Goal: Information Seeking & Learning: Learn about a topic

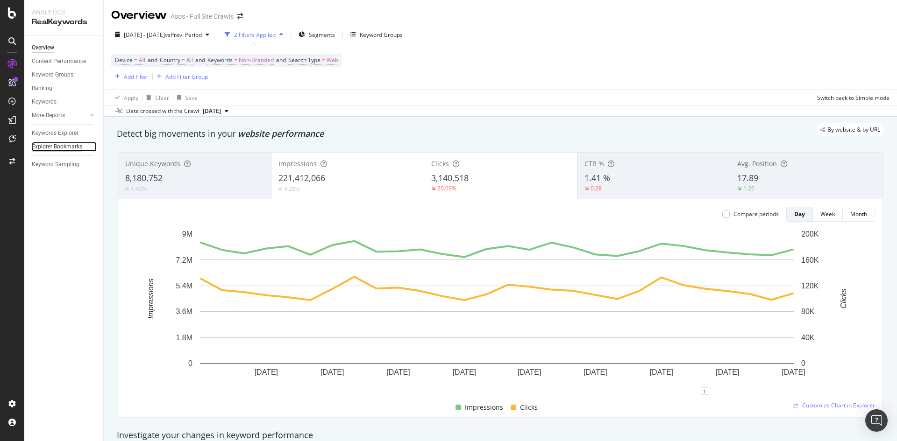
click at [56, 148] on div "Explorer Bookmarks" at bounding box center [57, 147] width 50 height 10
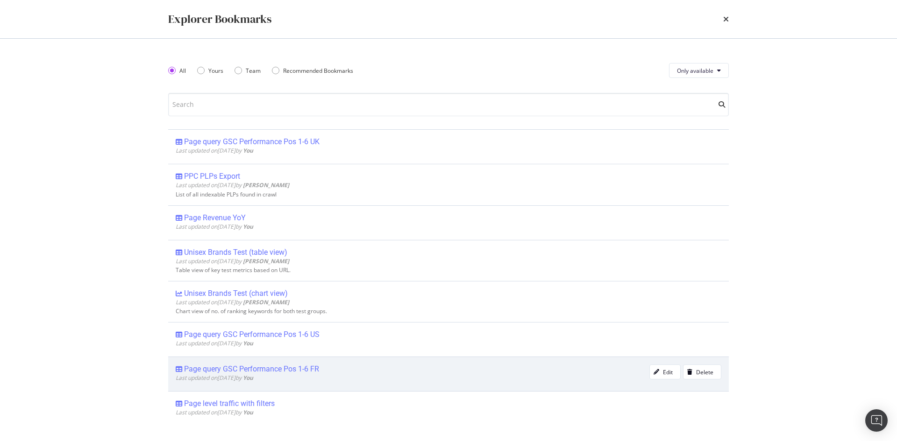
click at [298, 369] on div "Page query GSC Performance Pos 1-6 FR" at bounding box center [251, 369] width 135 height 9
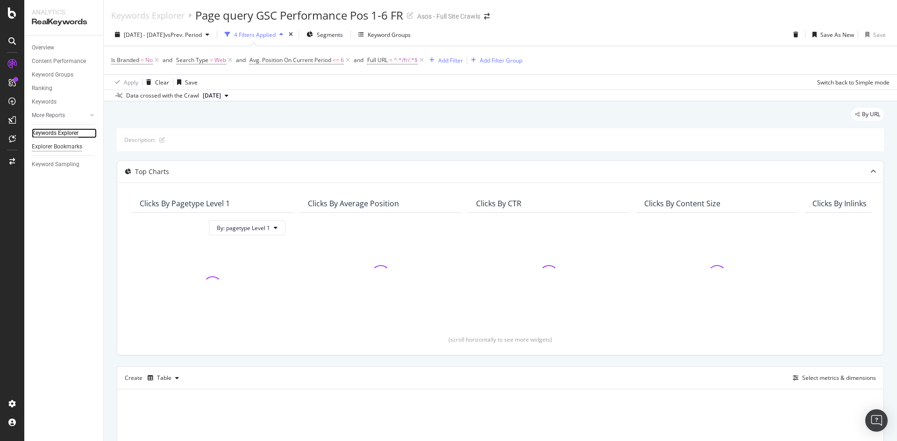
drag, startPoint x: 63, startPoint y: 136, endPoint x: 65, endPoint y: 146, distance: 10.1
click at [63, 137] on div "Keywords Explorer" at bounding box center [55, 133] width 47 height 10
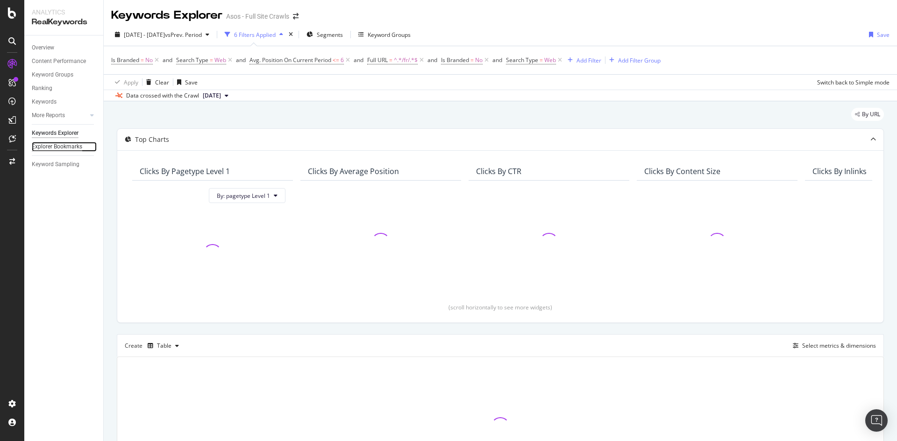
click at [65, 146] on div "Explorer Bookmarks" at bounding box center [57, 147] width 50 height 10
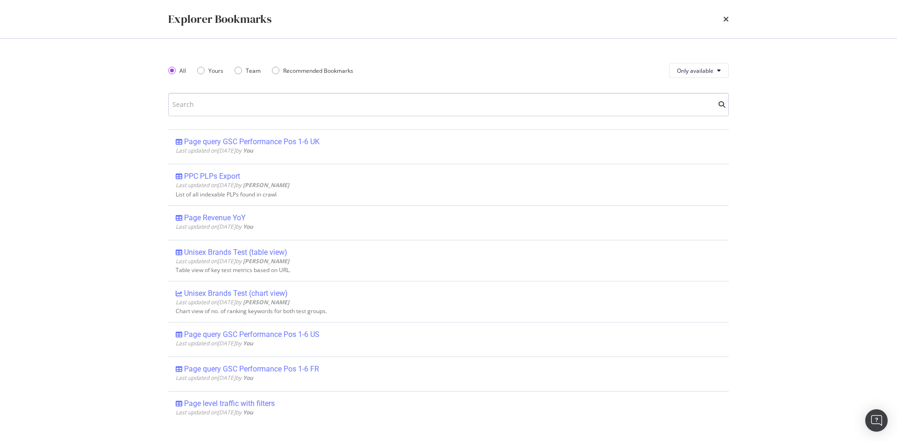
click at [275, 108] on input "modal" at bounding box center [448, 104] width 561 height 23
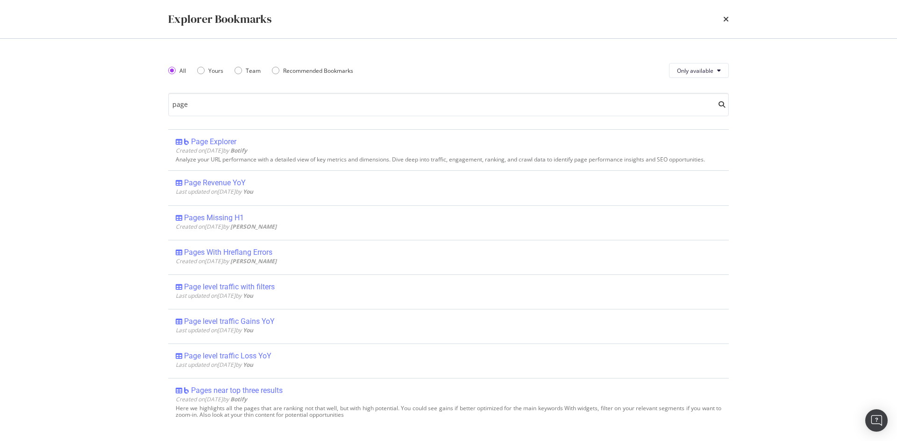
drag, startPoint x: 242, startPoint y: 289, endPoint x: 44, endPoint y: 299, distance: 197.8
click at [44, 299] on div "Explorer Bookmarks All Yours Team Recommended Bookmarks Only available page Pag…" at bounding box center [448, 220] width 897 height 441
drag, startPoint x: 234, startPoint y: 114, endPoint x: 168, endPoint y: 106, distance: 66.3
click at [168, 106] on div "All Yours Team Recommended Bookmarks Only available page Page Explorer Created …" at bounding box center [448, 240] width 598 height 403
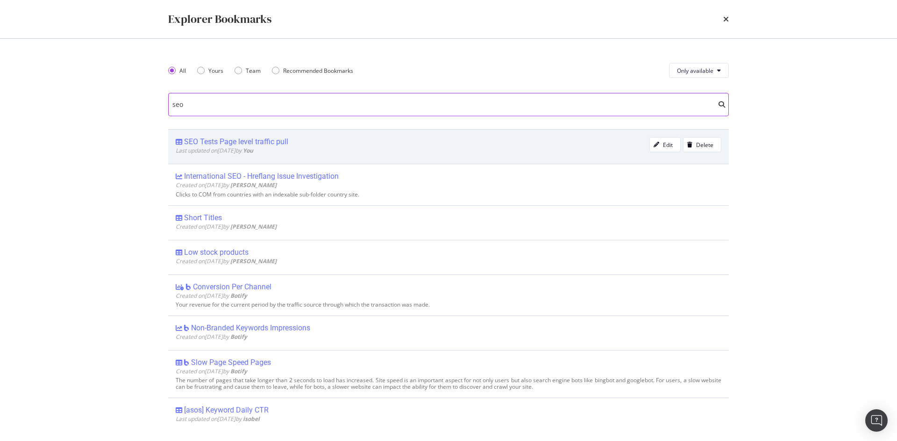
type input "seo"
click at [209, 140] on div "SEO Tests Page level traffic pull" at bounding box center [236, 141] width 104 height 9
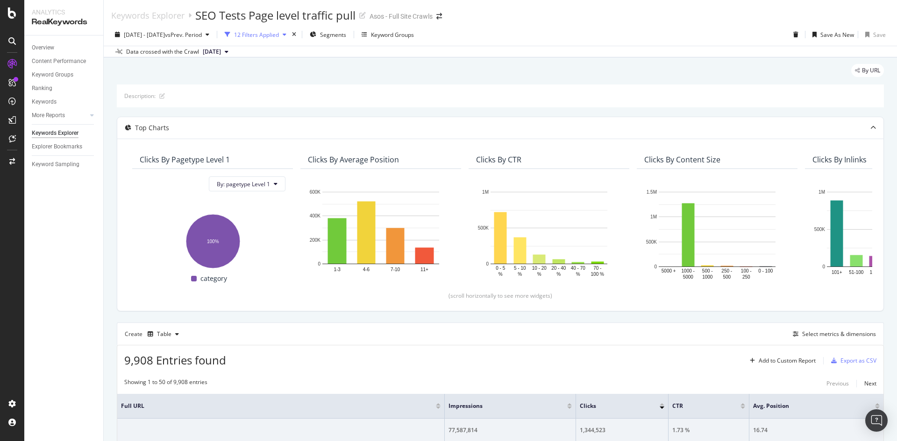
click at [279, 33] on div "12 Filters Applied" at bounding box center [256, 35] width 45 height 8
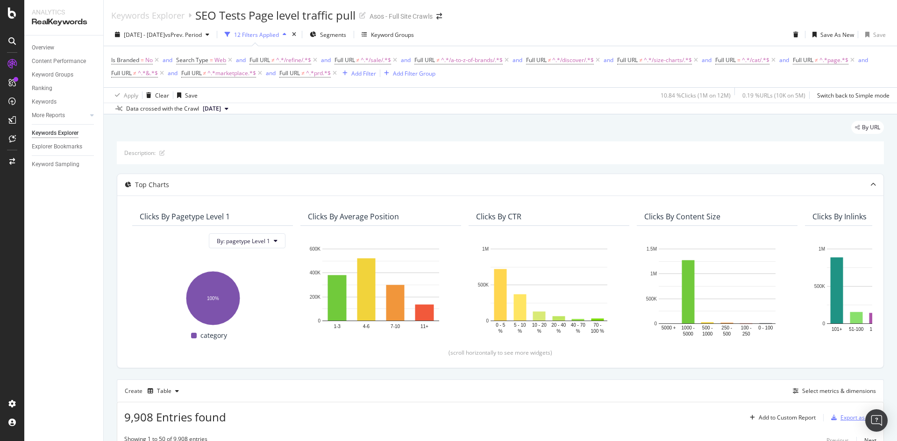
click at [841, 418] on div "Export as CSV" at bounding box center [858, 418] width 36 height 8
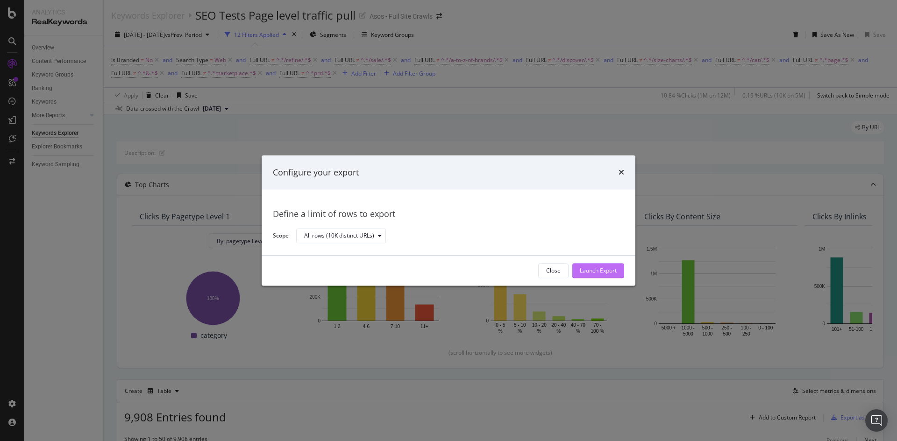
click at [601, 267] on div "Launch Export" at bounding box center [598, 271] width 37 height 8
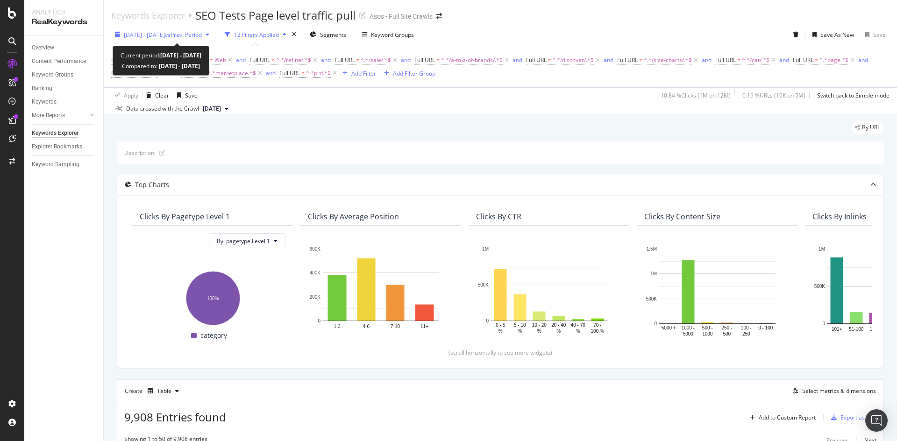
click at [159, 35] on span "[DATE] - [DATE]" at bounding box center [144, 35] width 41 height 8
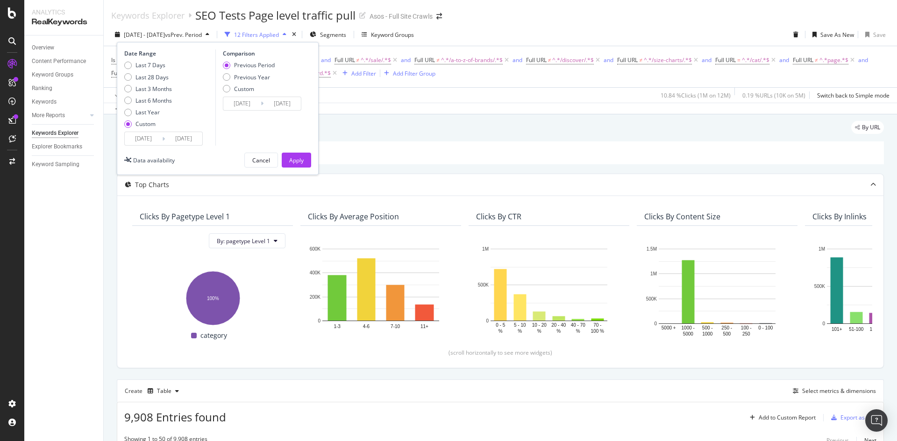
click at [175, 138] on input "[DATE]" at bounding box center [183, 138] width 37 height 13
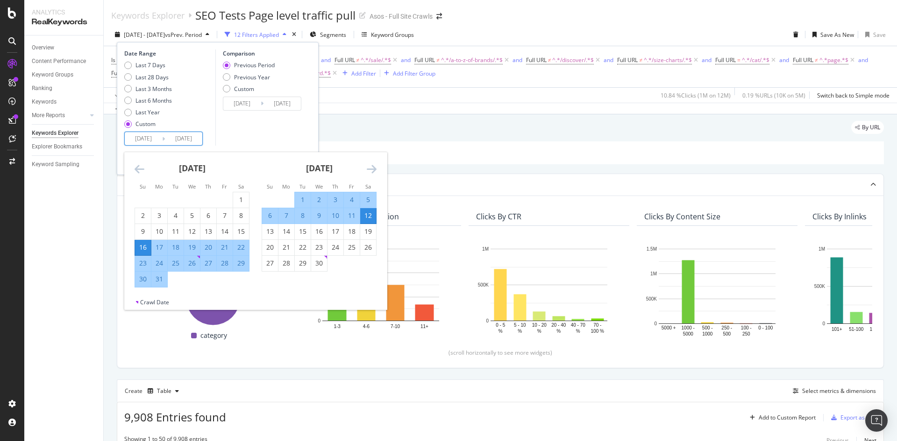
click at [372, 169] on icon "Move forward to switch to the next month." at bounding box center [372, 169] width 10 height 11
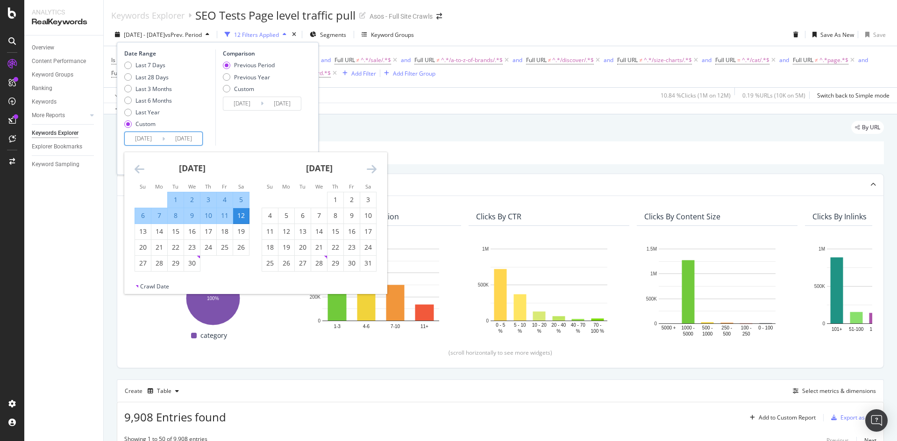
click at [169, 197] on div "1" at bounding box center [176, 199] width 16 height 9
type input "[DATE]"
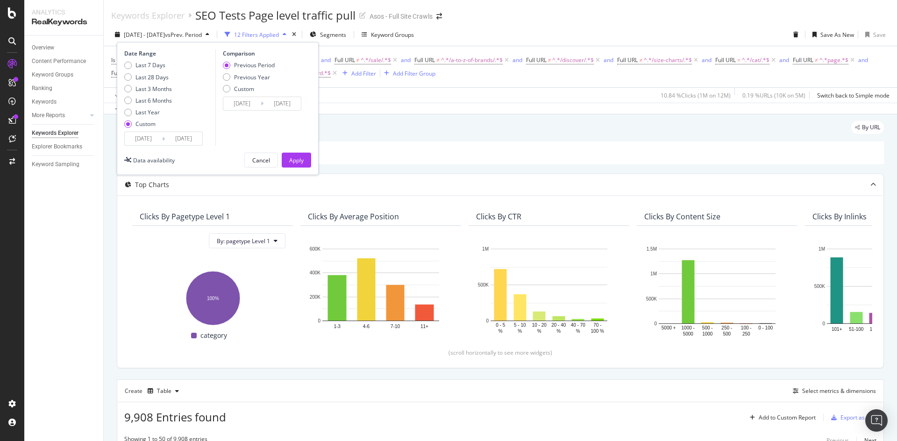
click at [175, 143] on input "[DATE]" at bounding box center [183, 138] width 37 height 13
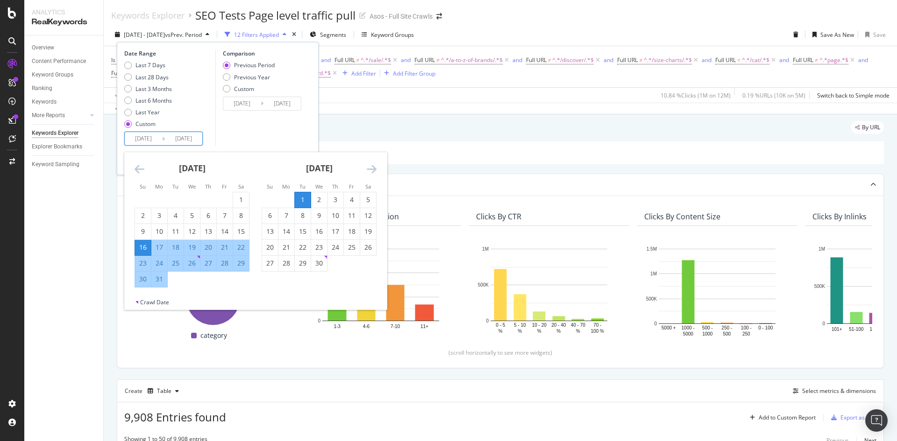
click at [372, 170] on icon "Move forward to switch to the next month." at bounding box center [372, 169] width 10 height 11
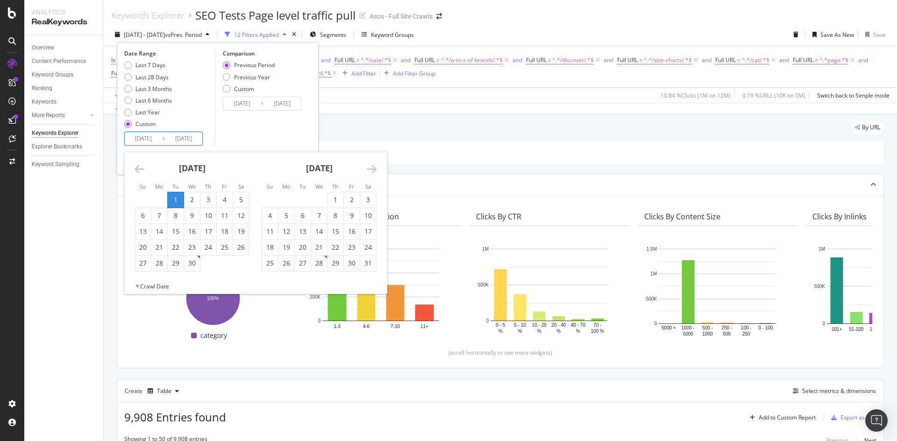
click at [370, 170] on icon "Move forward to switch to the next month." at bounding box center [372, 169] width 10 height 11
click at [149, 140] on input "[DATE]" at bounding box center [143, 138] width 37 height 13
type input "[DATE]"
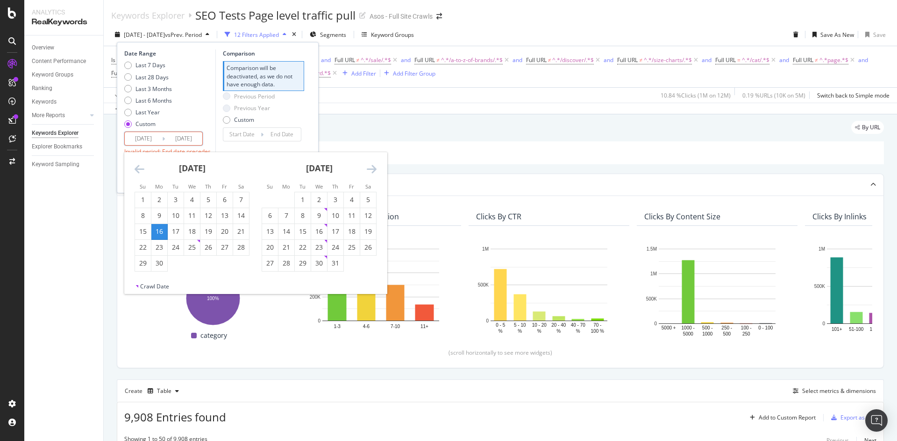
click at [158, 137] on input "[DATE]" at bounding box center [143, 138] width 37 height 13
type input "[DATE]"
click at [191, 140] on input "[DATE]" at bounding box center [183, 138] width 37 height 13
type input "[DATE]"
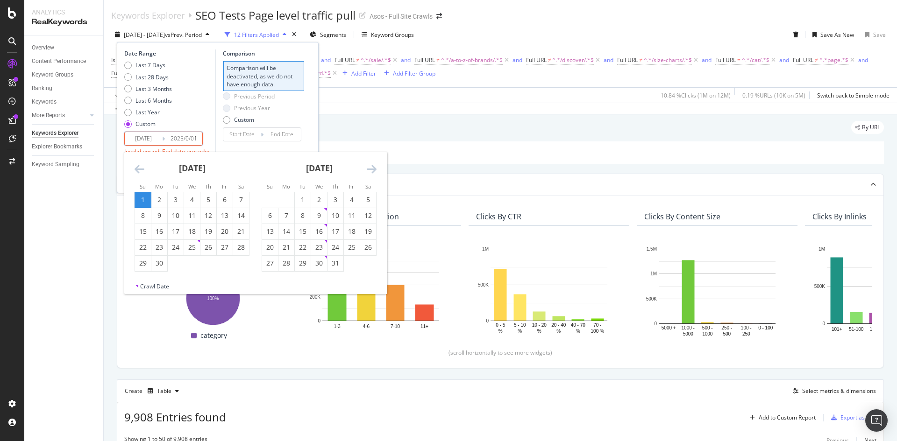
type input "[DATE]"
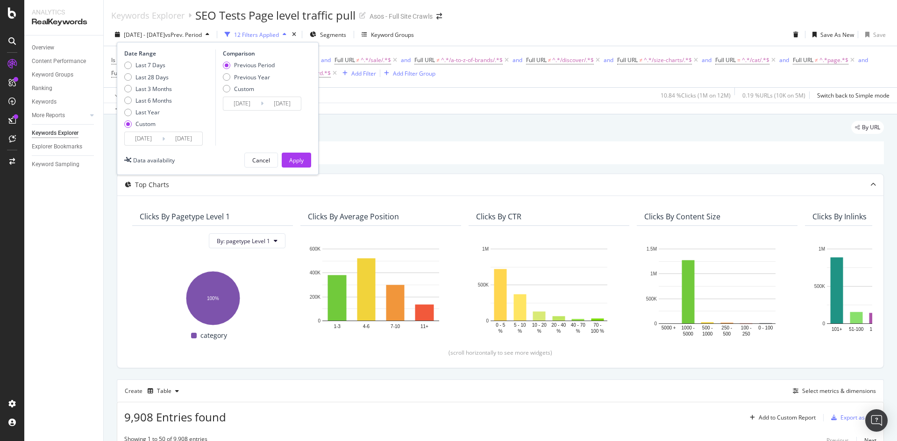
type input "[DATE]"
click at [297, 162] on div "Apply" at bounding box center [296, 161] width 14 height 8
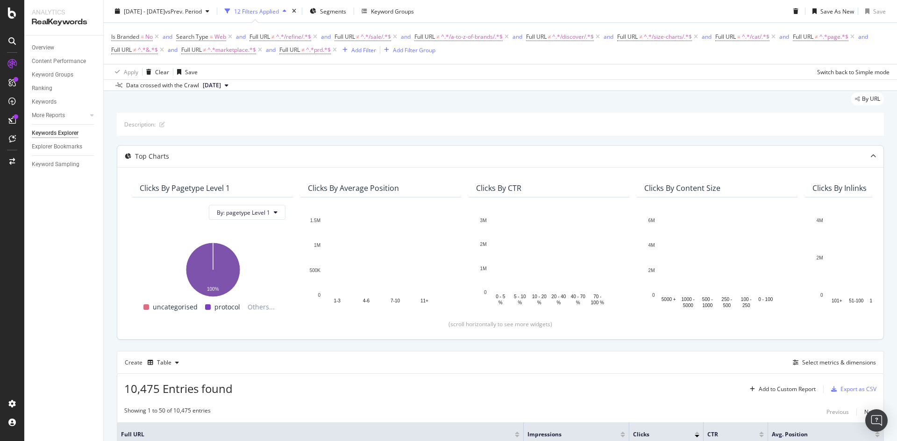
scroll to position [93, 0]
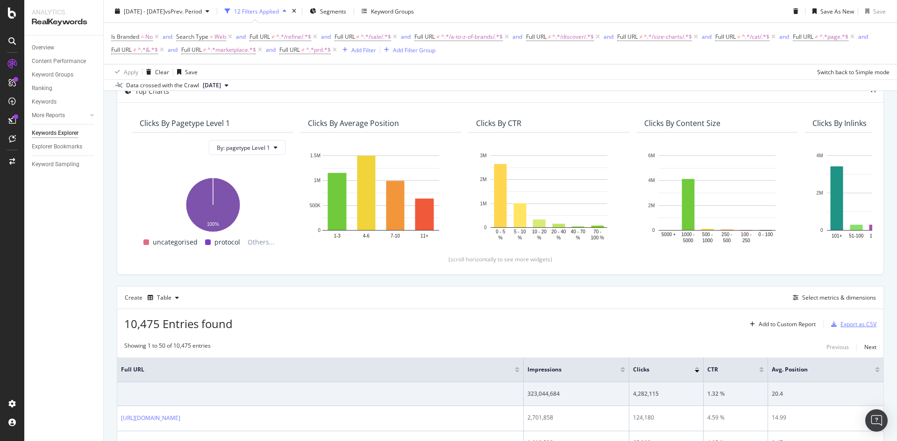
click at [845, 329] on div "Export as CSV" at bounding box center [851, 325] width 49 height 14
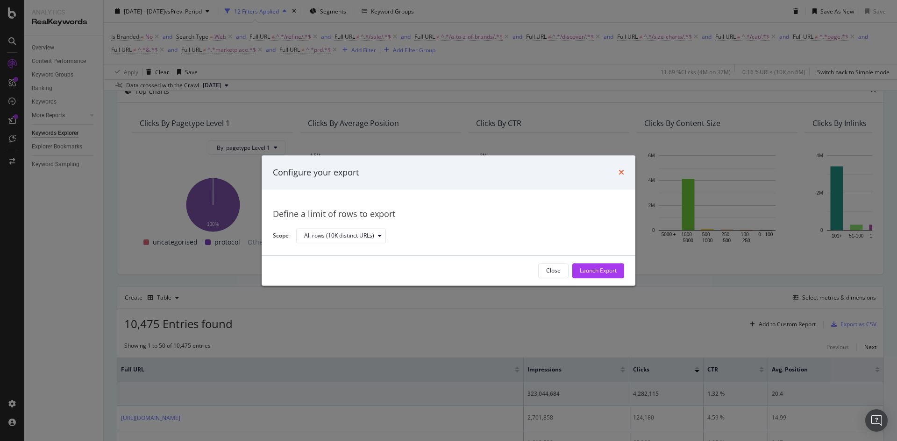
click at [621, 172] on icon "times" at bounding box center [622, 172] width 6 height 7
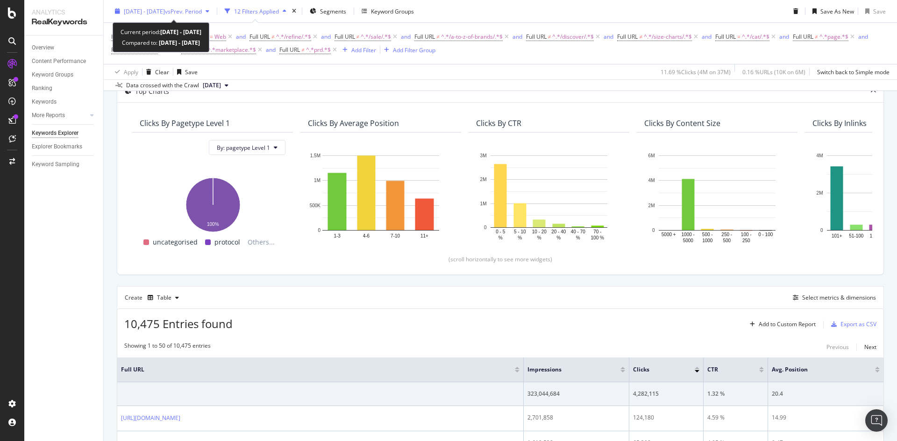
click at [165, 12] on span "[DATE] - [DATE]" at bounding box center [144, 11] width 41 height 8
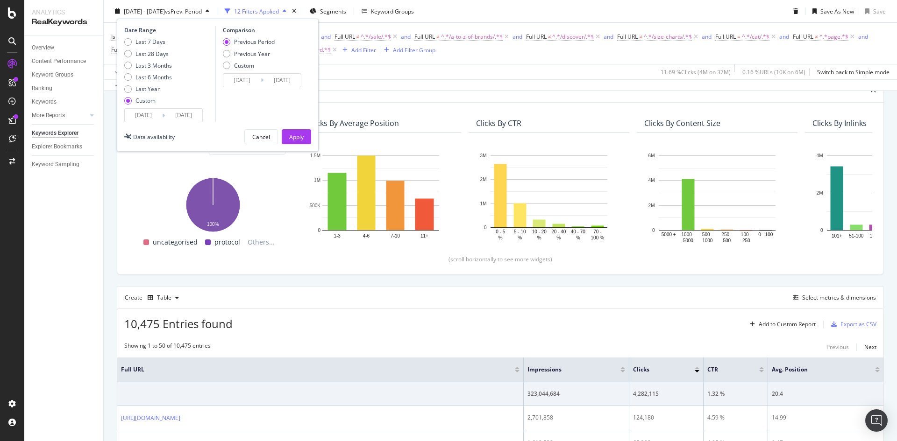
drag, startPoint x: 150, startPoint y: 113, endPoint x: 171, endPoint y: 128, distance: 25.8
click at [150, 114] on input "[DATE]" at bounding box center [143, 115] width 37 height 13
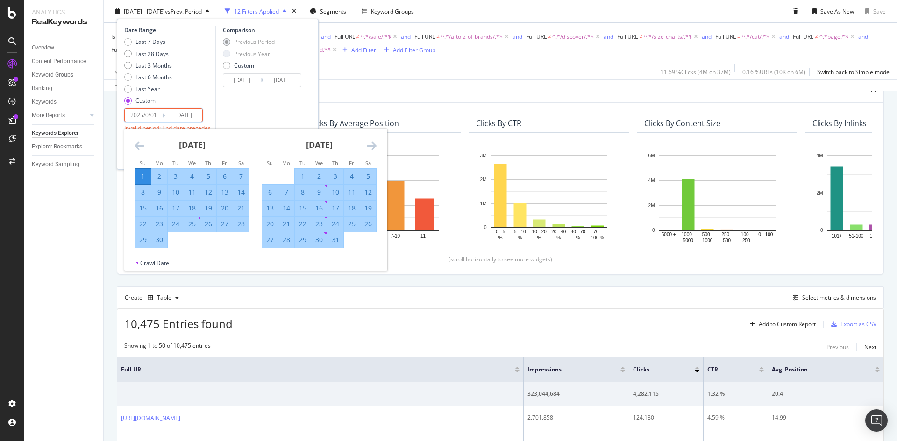
type input "[DATE]"
click at [157, 117] on input "[DATE]" at bounding box center [143, 115] width 37 height 13
type input "[DATE]"
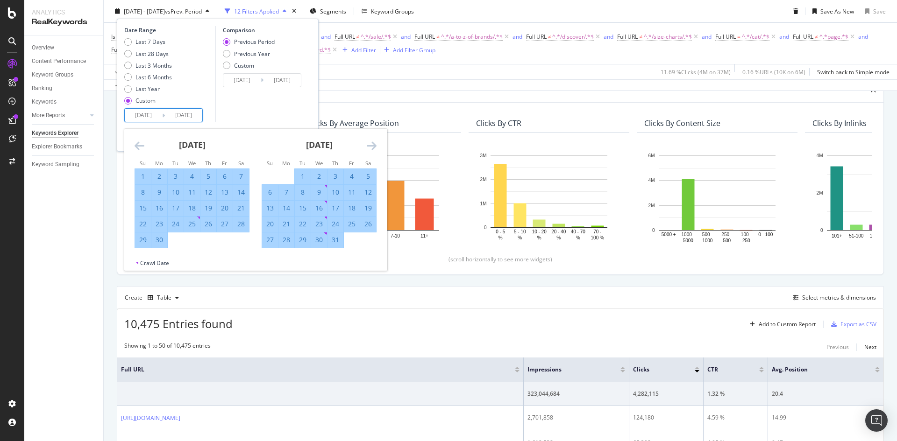
click at [246, 109] on div "Comparison Previous Period Previous Year Custom [DATE] Navigate forward to inte…" at bounding box center [259, 74] width 89 height 96
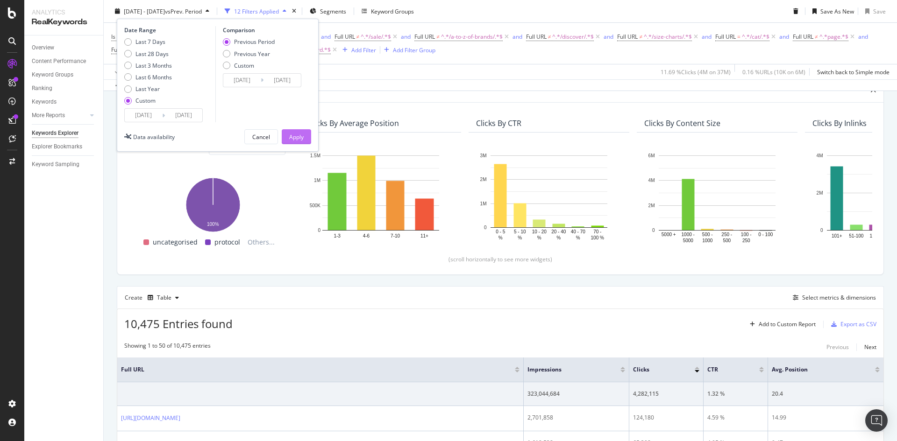
click at [291, 139] on div "Apply" at bounding box center [296, 137] width 14 height 8
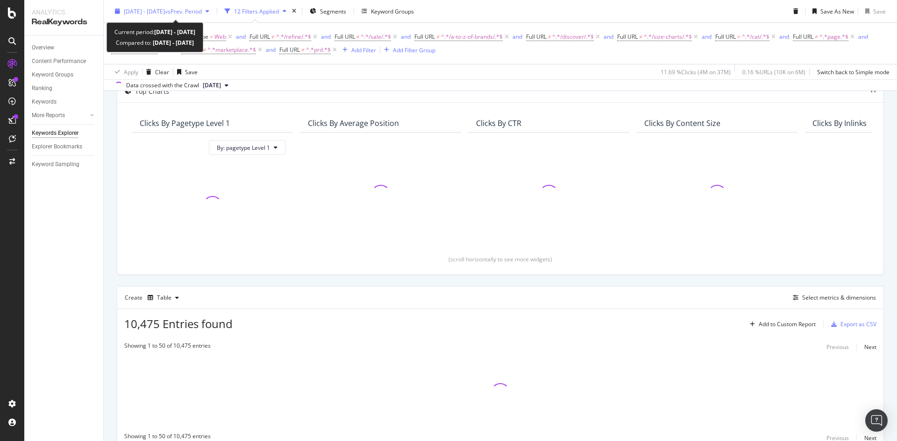
click at [154, 14] on span "[DATE] - [DATE]" at bounding box center [144, 11] width 41 height 8
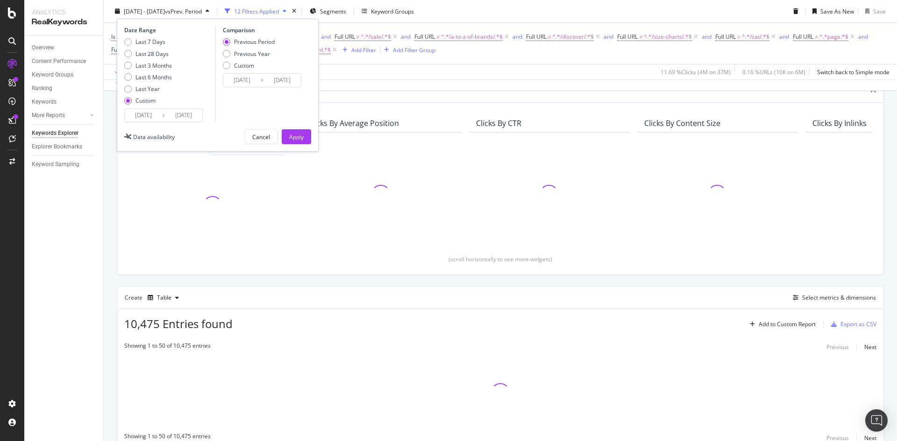
click at [592, 61] on div "Is Branded = No and Search Type = Web and Full URL ≠ ^.*/refine/.*$ and Full UR…" at bounding box center [500, 43] width 778 height 41
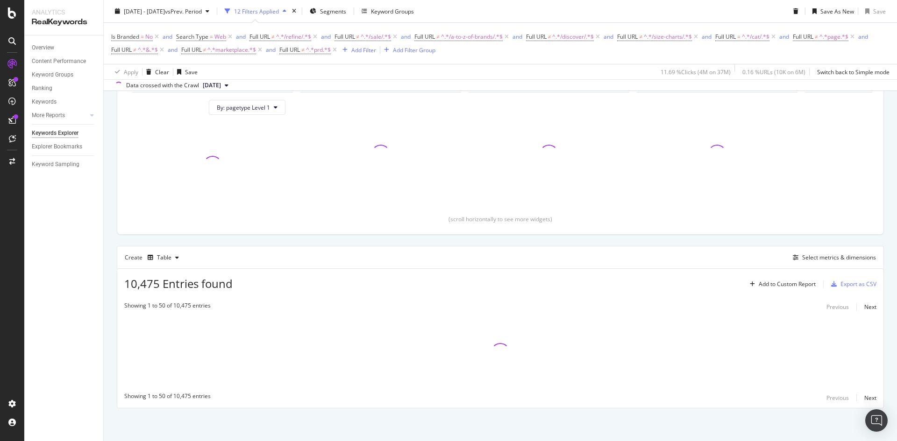
scroll to position [87, 0]
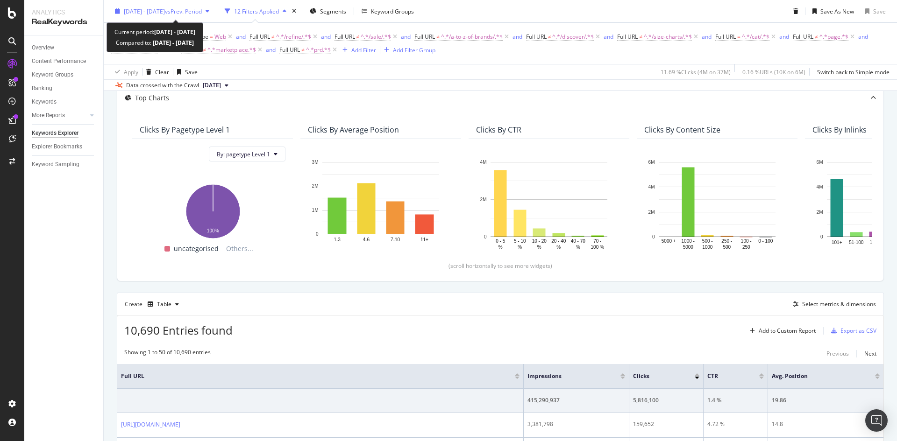
click at [158, 13] on span "[DATE] - [DATE]" at bounding box center [144, 11] width 41 height 8
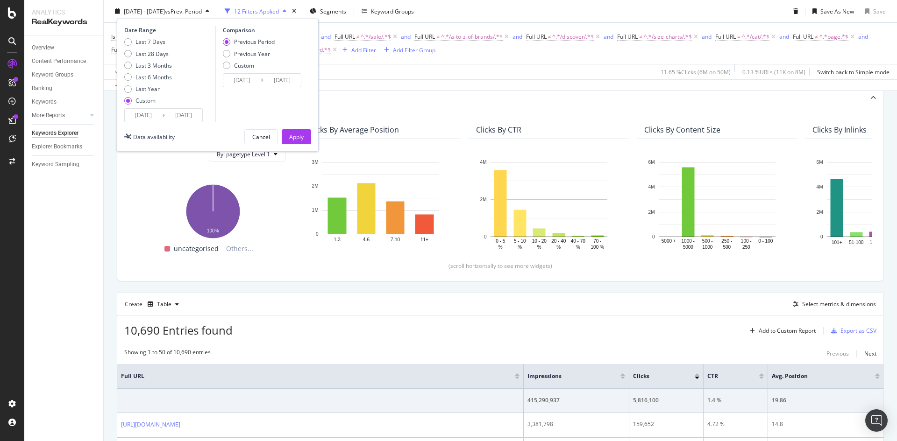
click at [493, 68] on div "Apply Clear Save 11.65 % Clicks ( 6M on 50M ) 0.13 % URLs ( 11K on 8M ) Switch …" at bounding box center [500, 71] width 793 height 15
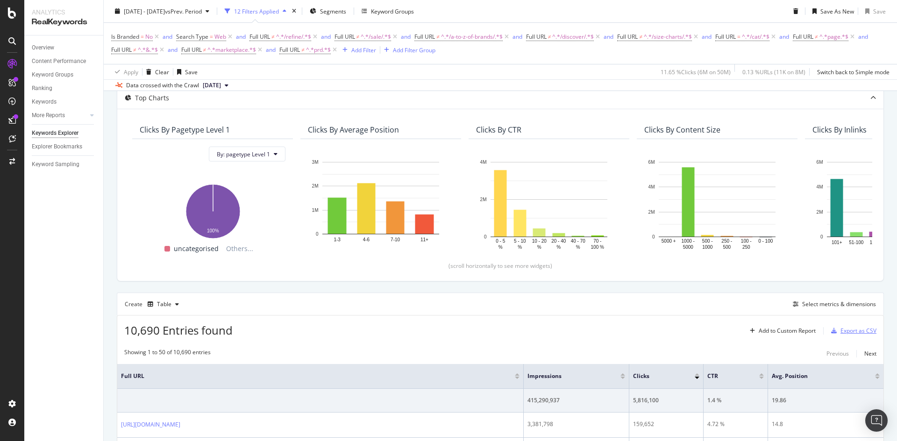
click at [856, 334] on div "Export as CSV" at bounding box center [858, 331] width 36 height 8
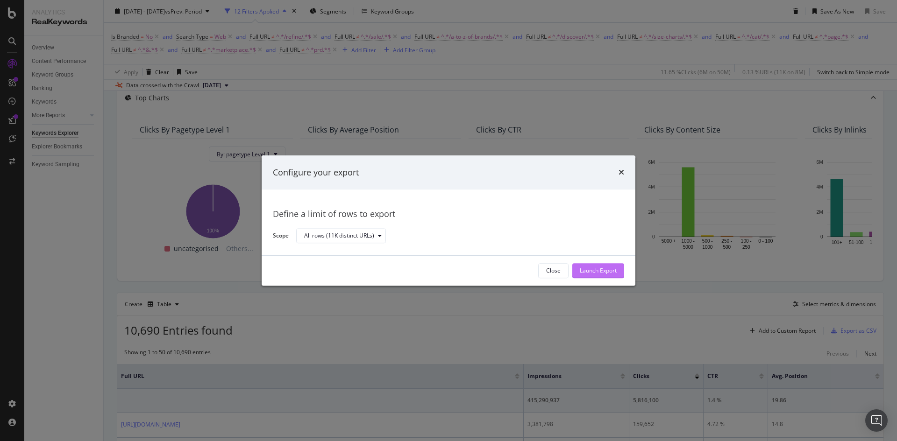
click at [599, 268] on div "Launch Export" at bounding box center [598, 271] width 37 height 8
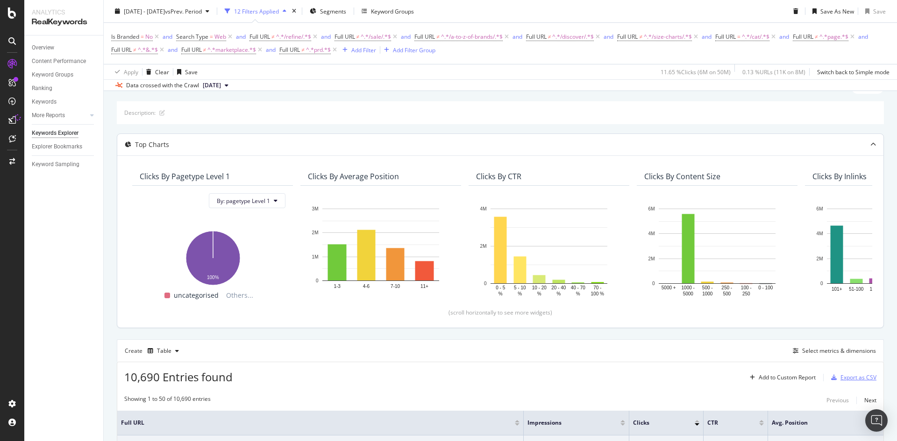
scroll to position [0, 0]
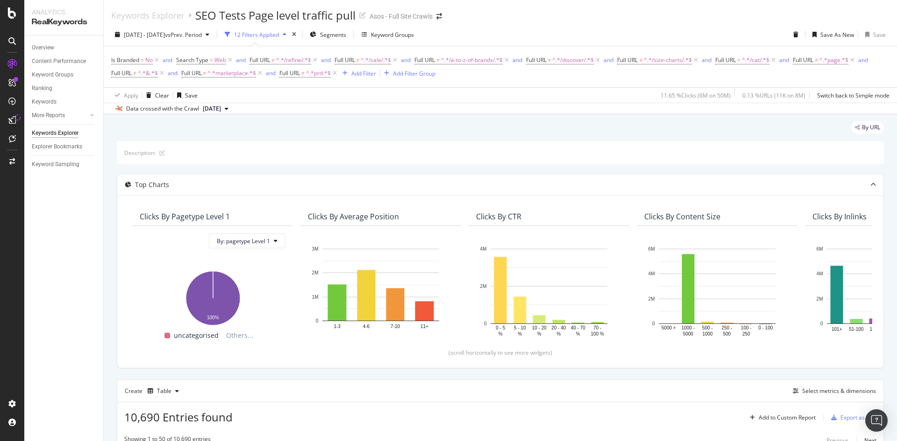
click at [460, 136] on div "By URL" at bounding box center [500, 131] width 767 height 21
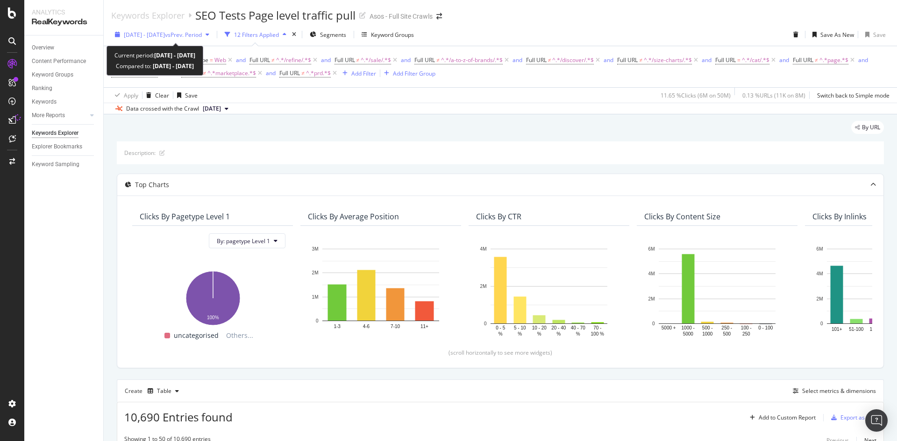
click at [165, 31] on span "[DATE] - [DATE]" at bounding box center [144, 35] width 41 height 8
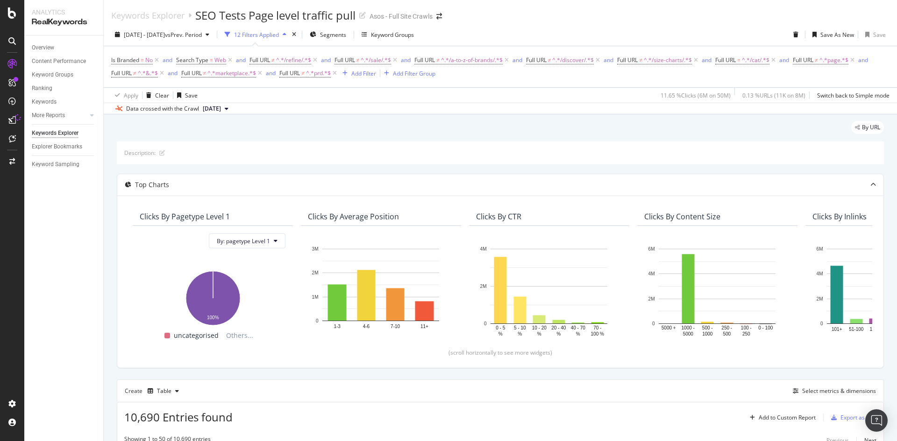
click at [564, 33] on div "[DATE] - [DATE] vs Prev. Period 12 Filters Applied Segments Keyword Groups Save…" at bounding box center [500, 36] width 793 height 19
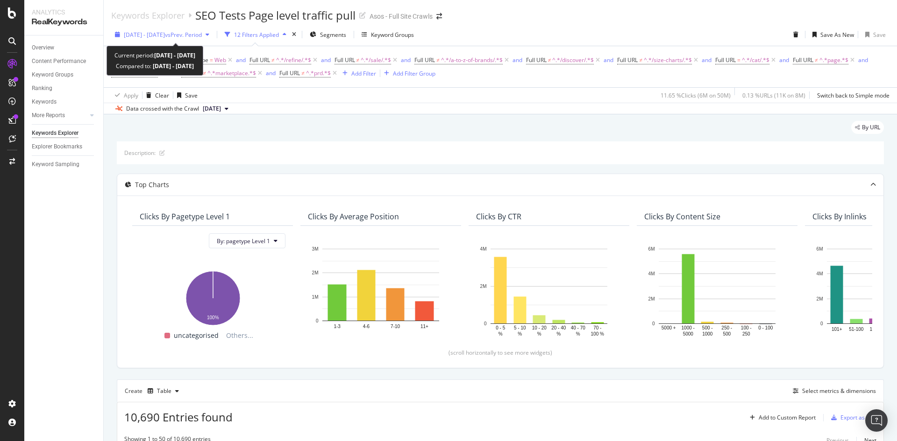
click at [199, 35] on span "vs Prev. Period" at bounding box center [183, 35] width 37 height 8
